Goal: Transaction & Acquisition: Purchase product/service

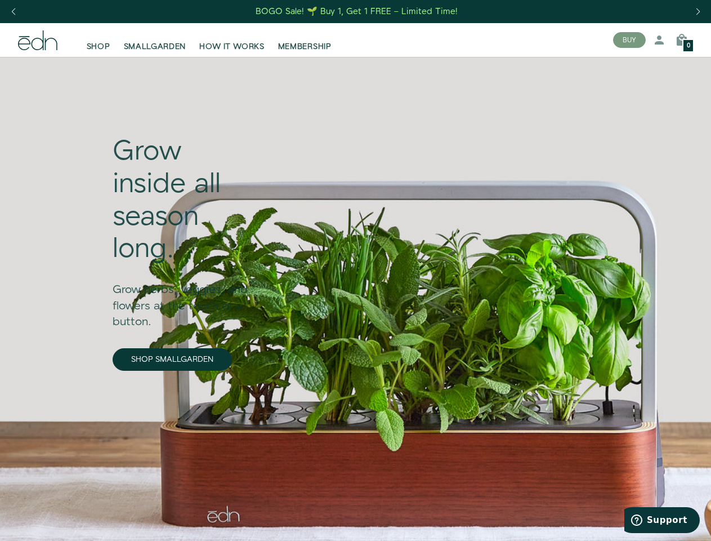
click at [698, 12] on div "Next slide" at bounding box center [697, 11] width 15 height 25
click at [13, 12] on div "Previous slide" at bounding box center [13, 11] width 15 height 25
click at [630, 40] on button "BUY" at bounding box center [629, 40] width 33 height 16
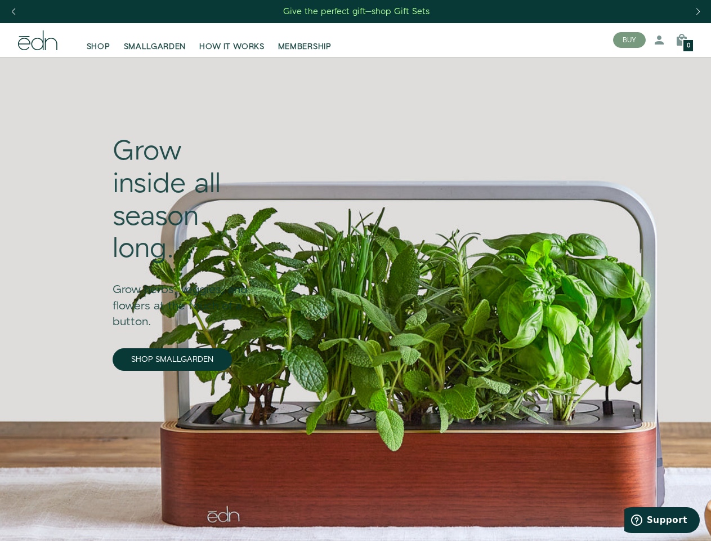
click at [659, 40] on icon at bounding box center [660, 40] width 14 height 14
click at [682, 40] on icon at bounding box center [682, 40] width 14 height 14
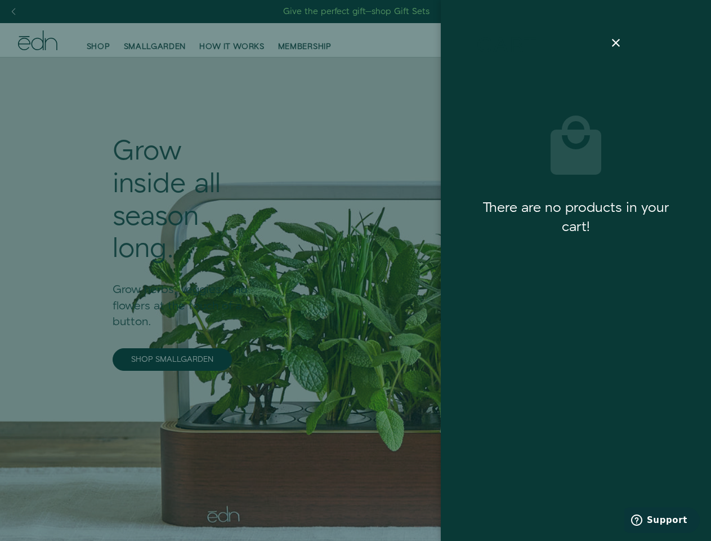
click at [682, 40] on div at bounding box center [355, 270] width 711 height 541
click at [662, 520] on span "Support" at bounding box center [667, 520] width 41 height 10
